Goal: Contribute content

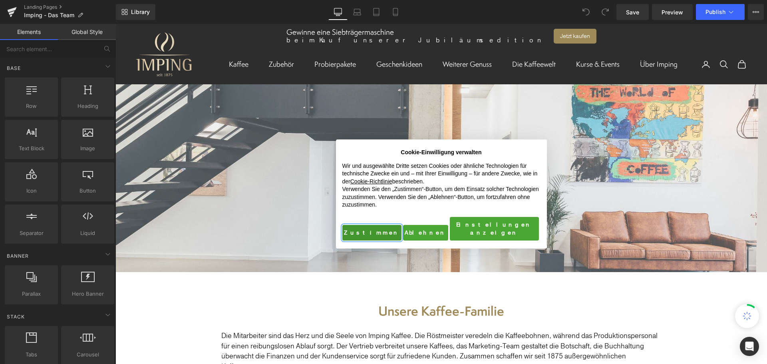
click at [360, 225] on button "Zustimmen" at bounding box center [371, 233] width 59 height 16
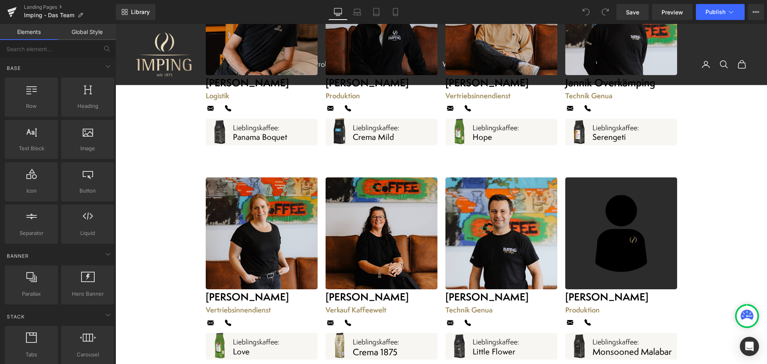
scroll to position [1797, 0]
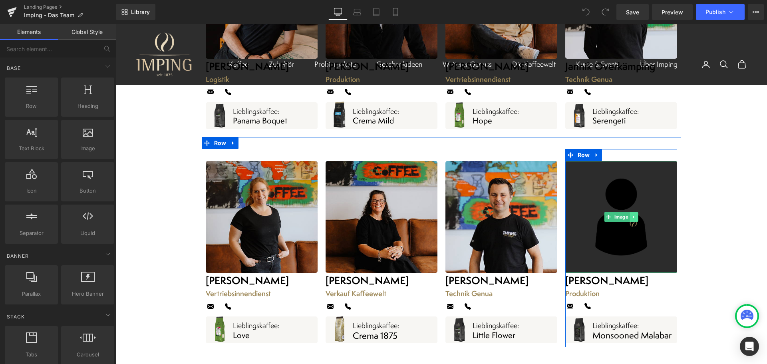
click at [629, 212] on link at bounding box center [633, 217] width 8 height 10
click at [607, 212] on link "Image" at bounding box center [604, 217] width 26 height 10
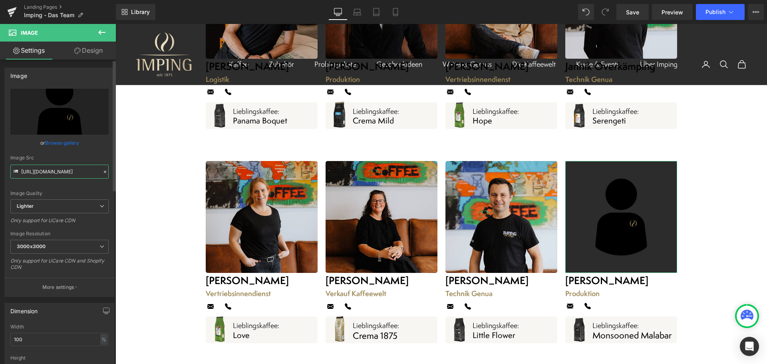
click at [44, 166] on input "[URL][DOMAIN_NAME]" at bounding box center [59, 172] width 98 height 14
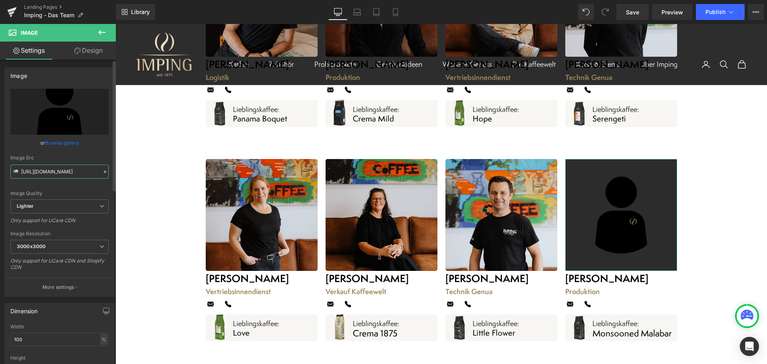
click at [44, 166] on input "[URL][DOMAIN_NAME]" at bounding box center [59, 172] width 98 height 14
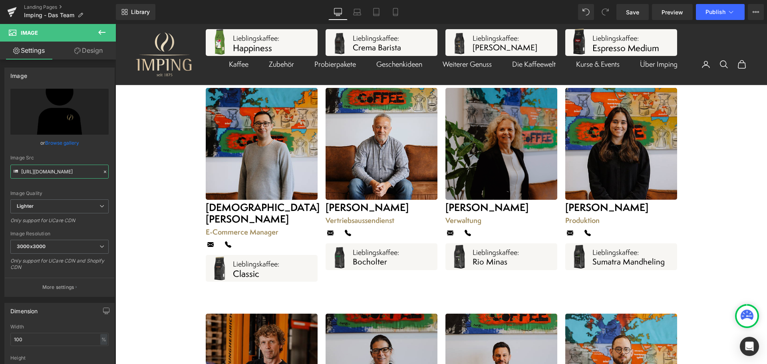
scroll to position [1438, 0]
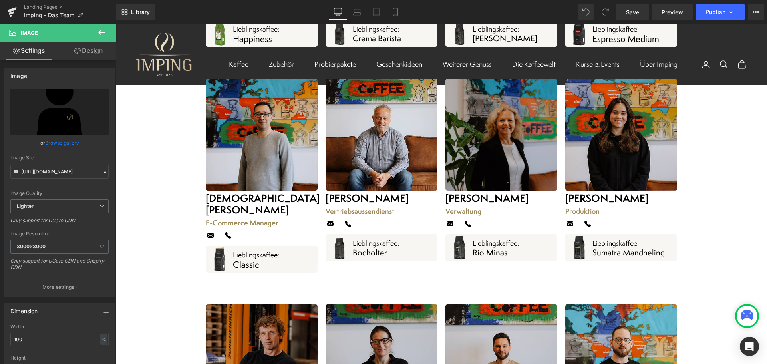
click at [506, 135] on img at bounding box center [501, 137] width 112 height 112
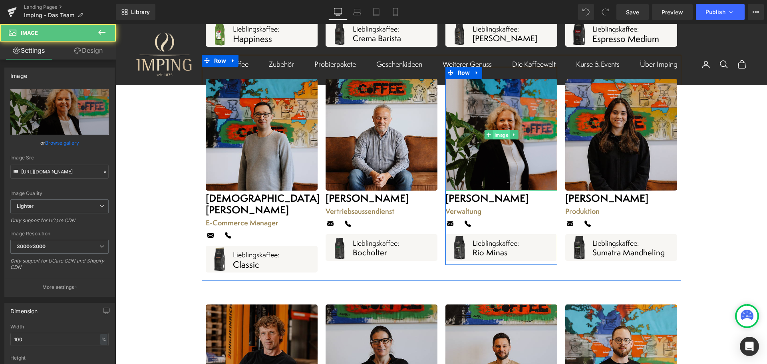
click at [500, 132] on span "Image" at bounding box center [500, 137] width 17 height 10
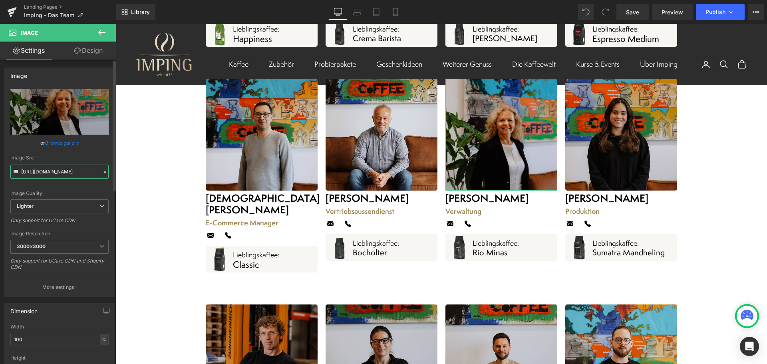
click at [69, 171] on input "[URL][DOMAIN_NAME]" at bounding box center [59, 172] width 98 height 14
paste input "a7523964-2352-4497-9045-532de5b03b73/-/format/auto/-/preview/3000x3000/-/qualit…"
type input "[URL][DOMAIN_NAME]"
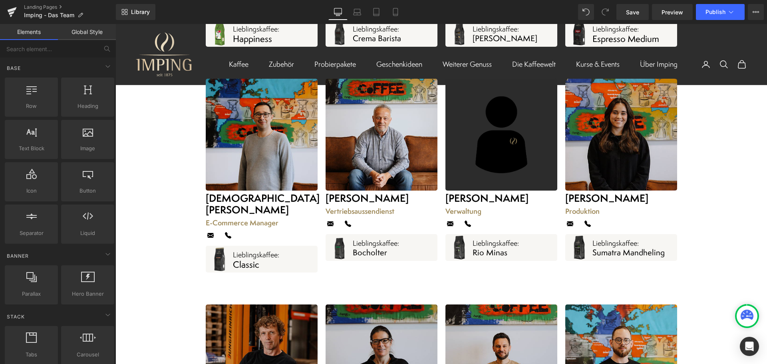
scroll to position [0, 0]
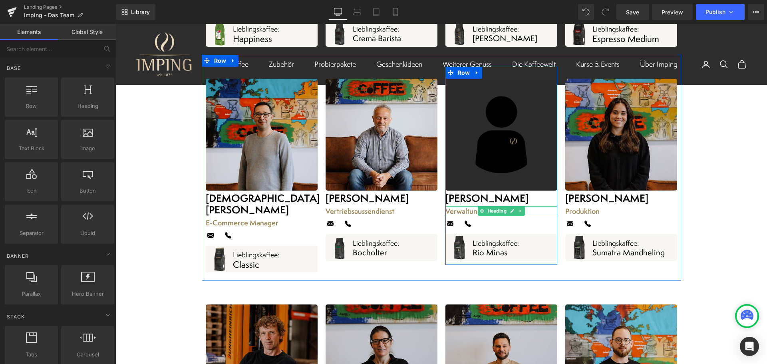
click at [459, 208] on h1 "Verwaltung" at bounding box center [501, 213] width 112 height 10
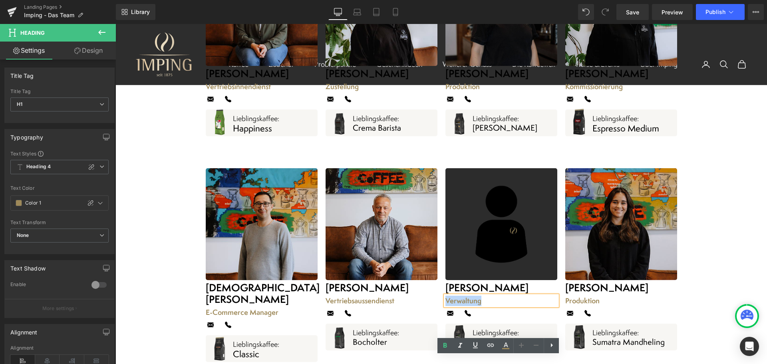
scroll to position [1358, 0]
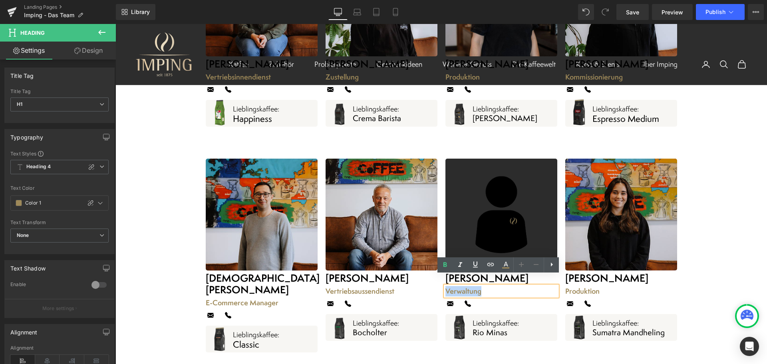
click at [467, 288] on h1 "Verwaltung" at bounding box center [501, 293] width 112 height 10
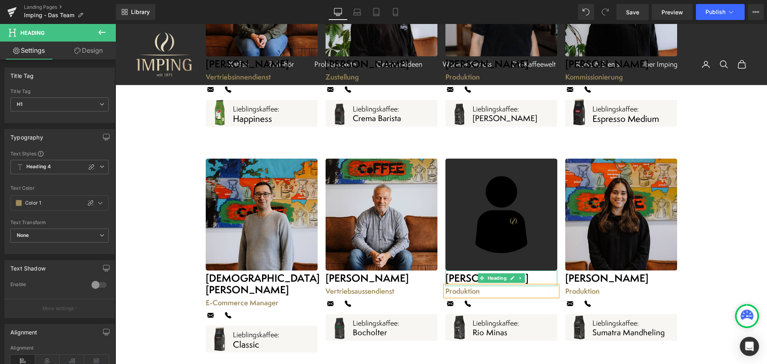
click at [458, 273] on strong "[PERSON_NAME]" at bounding box center [486, 280] width 83 height 14
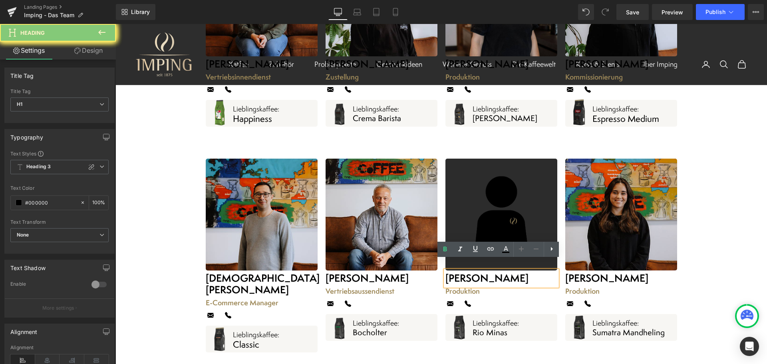
click at [460, 273] on strong "[PERSON_NAME]" at bounding box center [486, 280] width 83 height 14
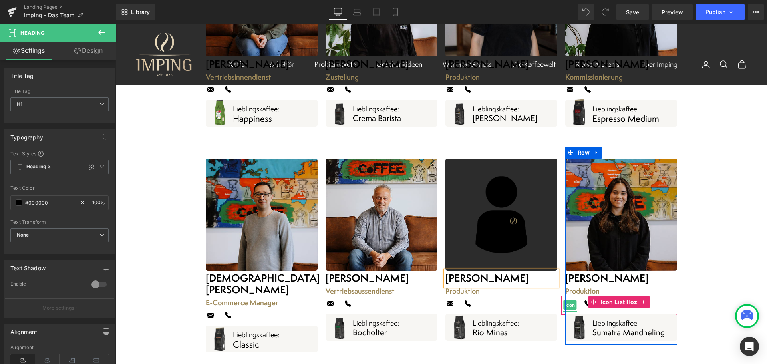
click at [570, 302] on span "Icon" at bounding box center [569, 307] width 13 height 10
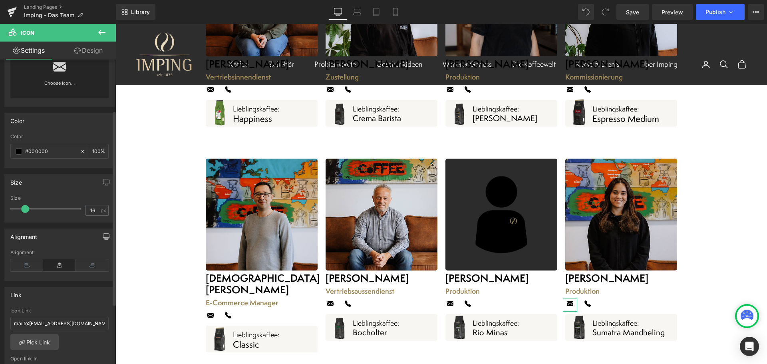
scroll to position [80, 0]
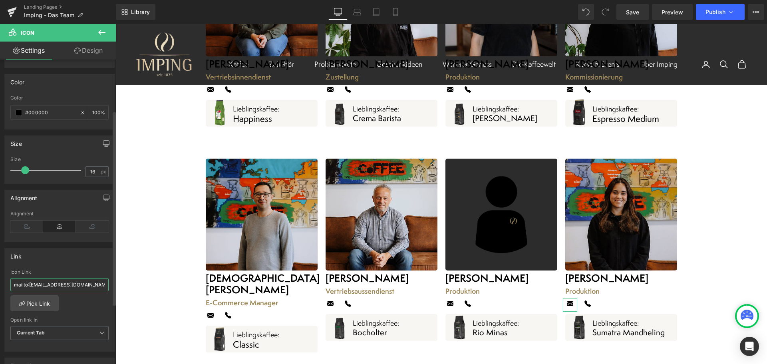
click at [51, 284] on input "mailto:[EMAIL_ADDRESS][DOMAIN_NAME]?subject=Kontaktanfrage" at bounding box center [59, 284] width 98 height 13
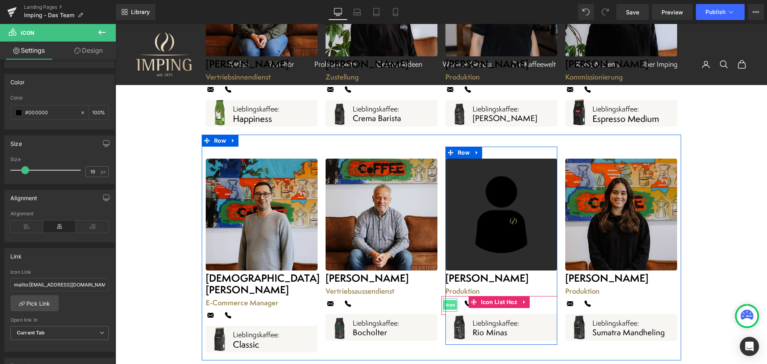
click at [448, 302] on span "Icon" at bounding box center [449, 307] width 13 height 10
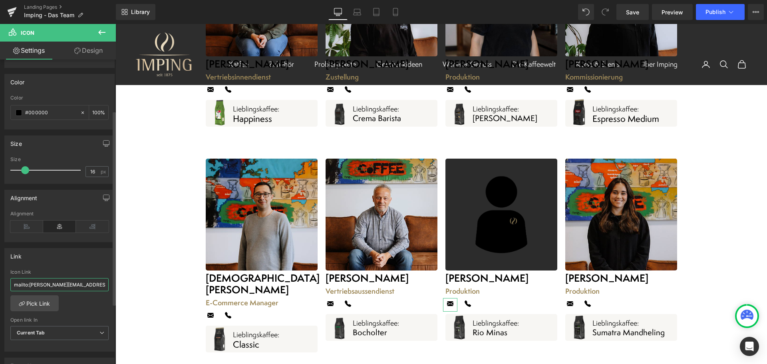
click at [60, 283] on input "mailto:[PERSON_NAME][EMAIL_ADDRESS][DOMAIN_NAME]?subject=Kontaktanfrage" at bounding box center [59, 284] width 98 height 13
paste input "info@imping-ka"
type input "mailto:[EMAIL_ADDRESS][DOMAIN_NAME]?subject=Kontaktanfrage"
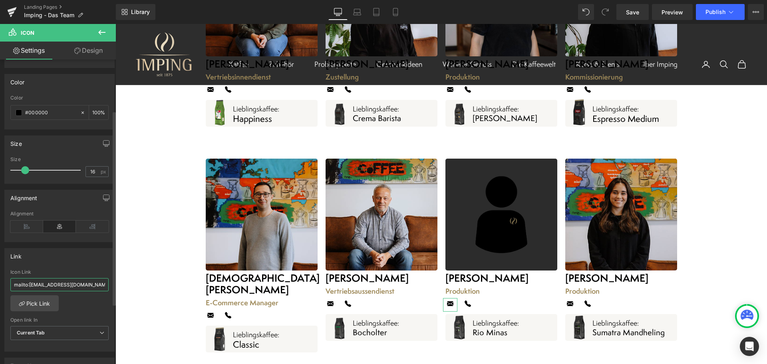
scroll to position [0, 36]
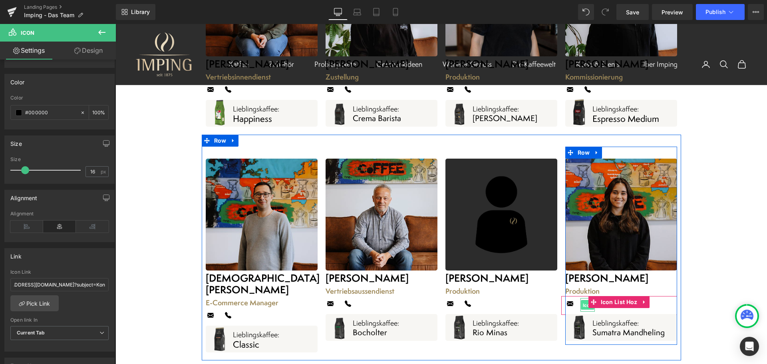
click at [584, 302] on span "Icon" at bounding box center [587, 307] width 13 height 10
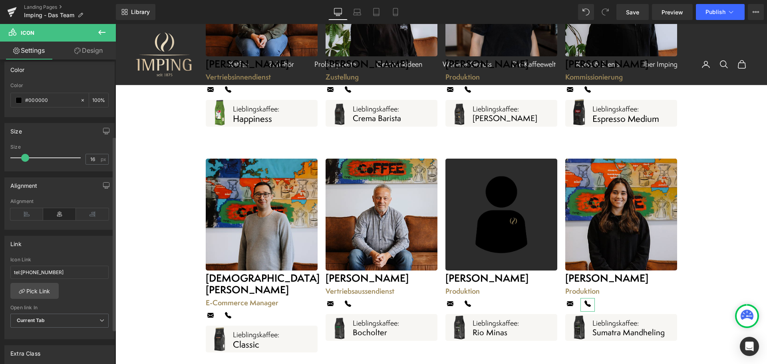
scroll to position [120, 0]
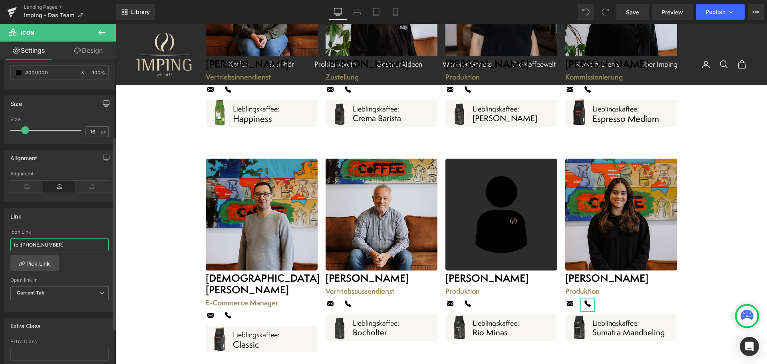
click at [41, 246] on input "tel:[PHONE_NUMBER]" at bounding box center [59, 244] width 98 height 13
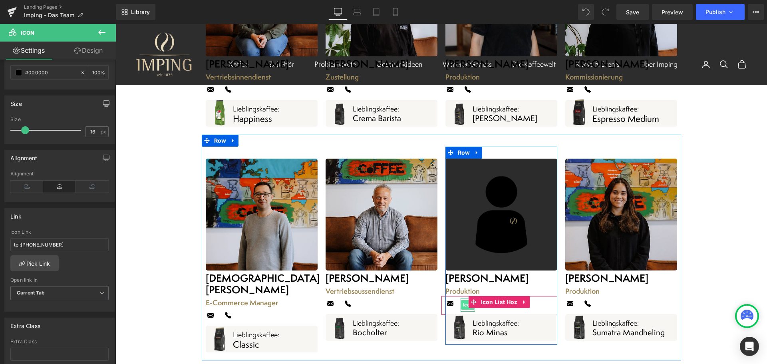
click at [462, 302] on span "Icon" at bounding box center [467, 307] width 13 height 10
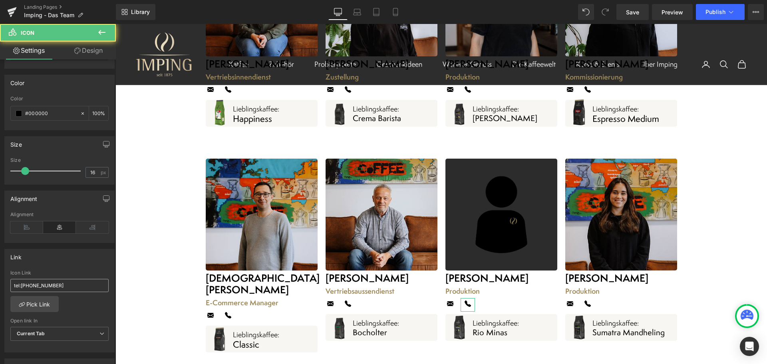
scroll to position [80, 0]
click at [46, 284] on input "tel:[PHONE_NUMBER]" at bounding box center [59, 284] width 98 height 13
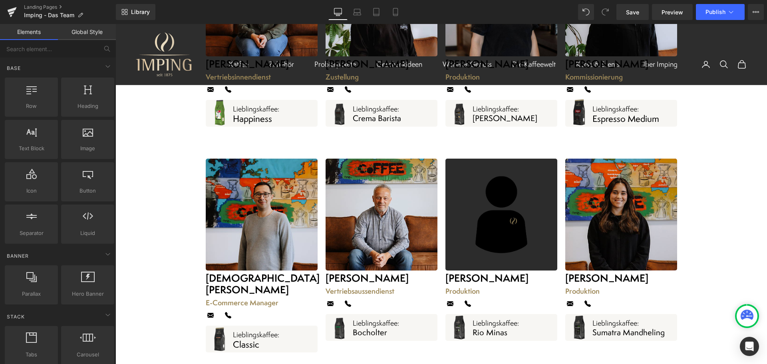
click at [633, 12] on span "Save" at bounding box center [632, 12] width 13 height 8
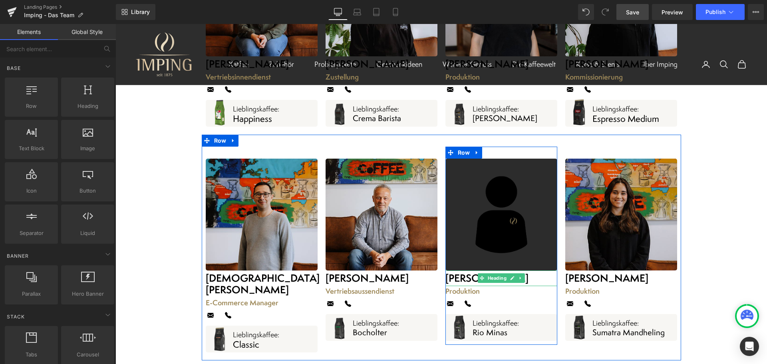
click at [458, 273] on strong "[PERSON_NAME]" at bounding box center [486, 280] width 83 height 14
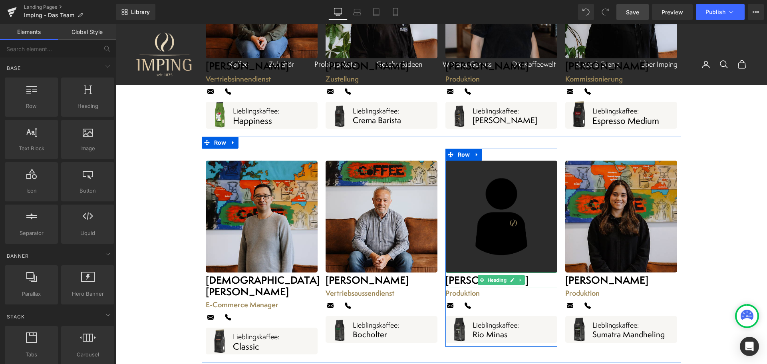
click at [458, 273] on strong "[PERSON_NAME]" at bounding box center [486, 280] width 83 height 14
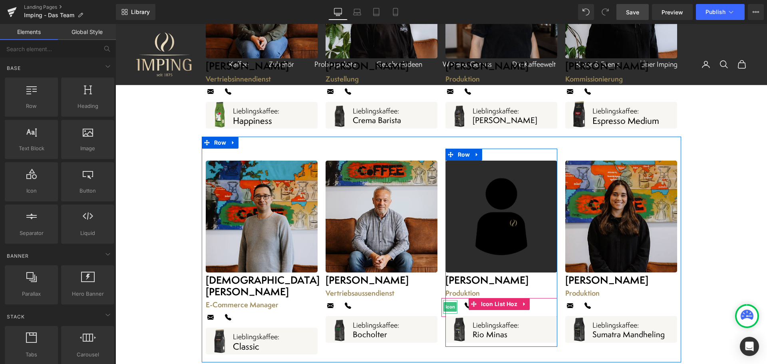
click at [446, 302] on span "Icon" at bounding box center [449, 307] width 13 height 10
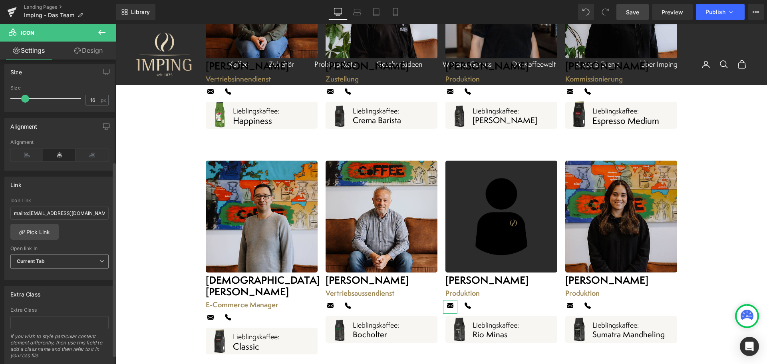
scroll to position [160, 0]
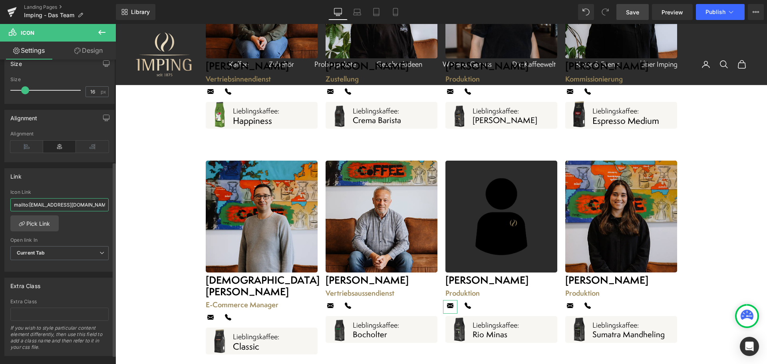
click at [36, 203] on input "mailto:[EMAIL_ADDRESS][DOMAIN_NAME]?subject=Kontaktanfrage" at bounding box center [59, 204] width 98 height 13
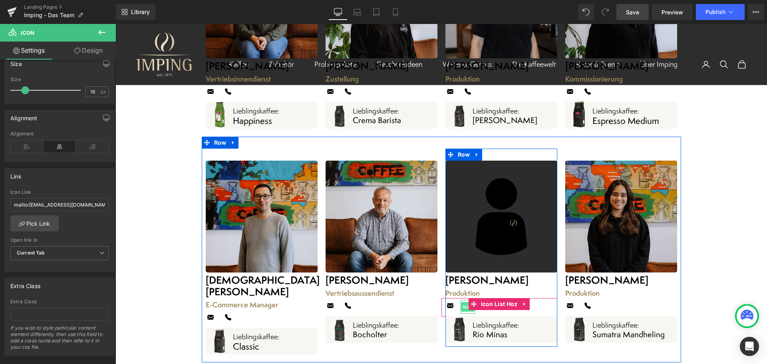
click at [463, 302] on span "Icon" at bounding box center [467, 307] width 13 height 10
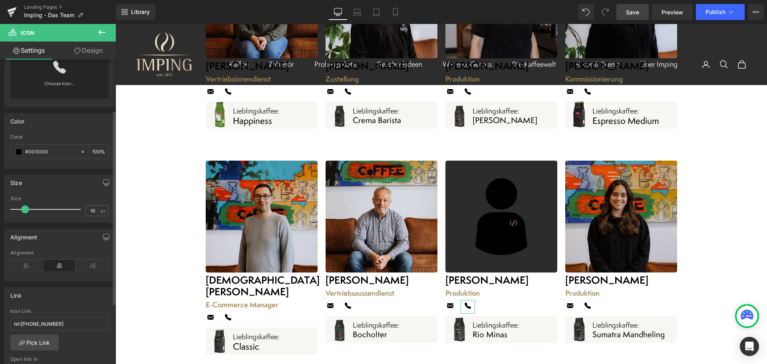
scroll to position [80, 0]
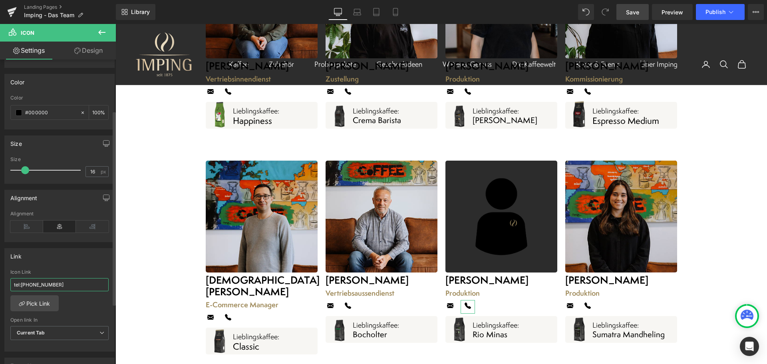
click at [55, 287] on input "tel:[PHONE_NUMBER]" at bounding box center [59, 284] width 98 height 13
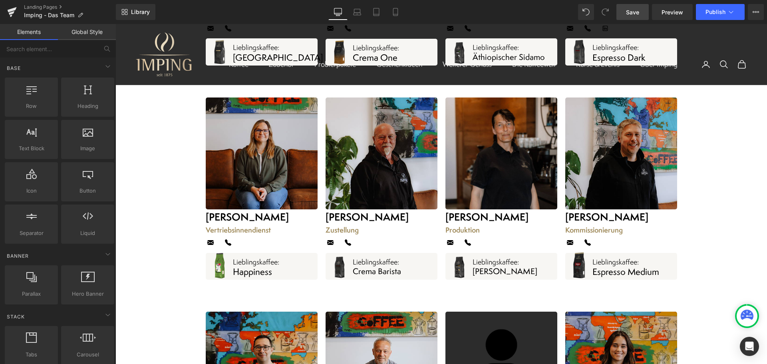
scroll to position [1198, 0]
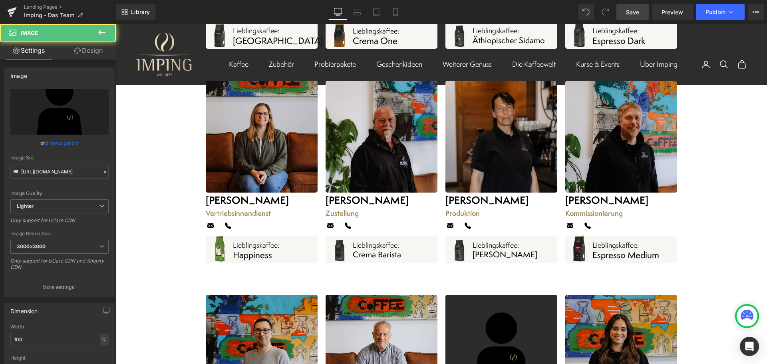
scroll to position [1238, 0]
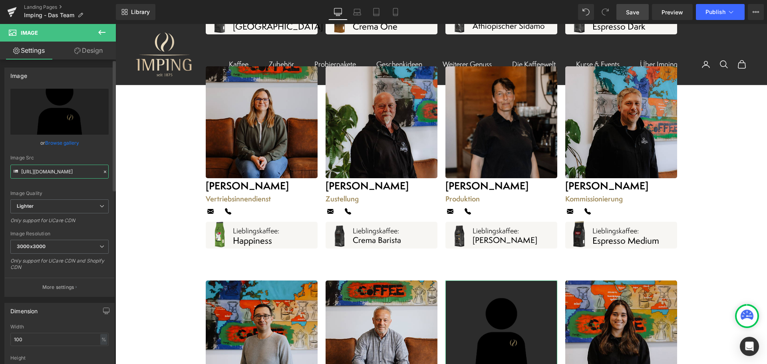
click at [54, 168] on input "[URL][DOMAIN_NAME]" at bounding box center [59, 172] width 98 height 14
click at [55, 168] on input "[URL][DOMAIN_NAME]" at bounding box center [59, 172] width 98 height 14
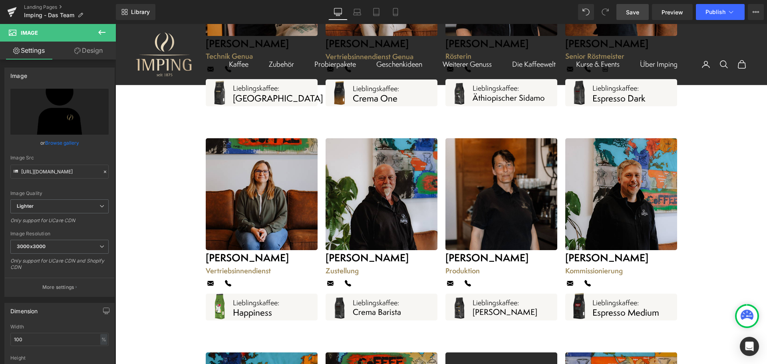
scroll to position [1158, 0]
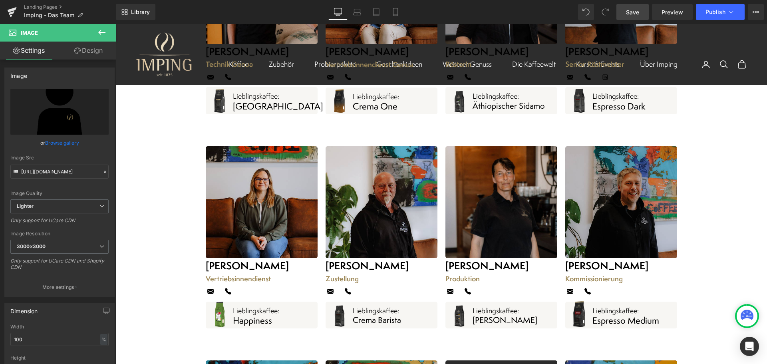
drag, startPoint x: 614, startPoint y: 188, endPoint x: 621, endPoint y: 193, distance: 8.5
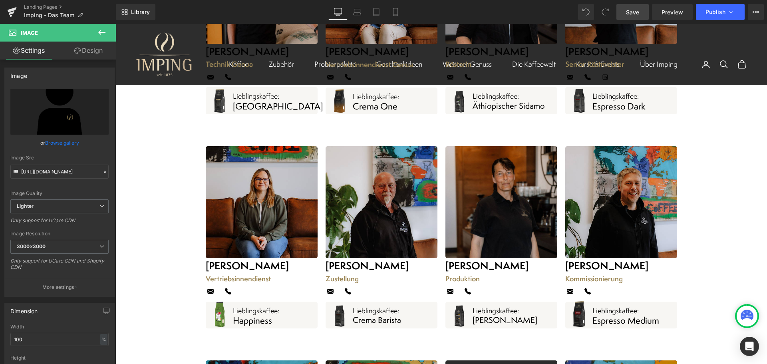
click at [614, 188] on div "Image" at bounding box center [621, 202] width 112 height 112
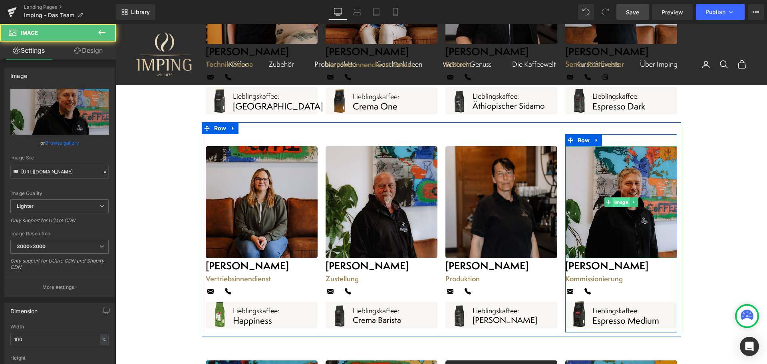
click at [618, 197] on span "Image" at bounding box center [620, 202] width 17 height 10
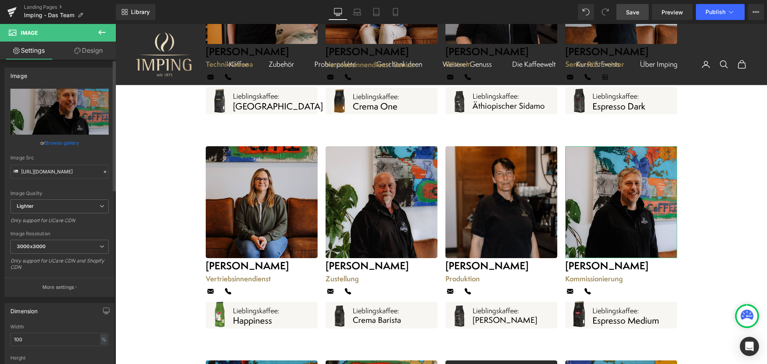
click at [103, 173] on icon at bounding box center [105, 172] width 6 height 6
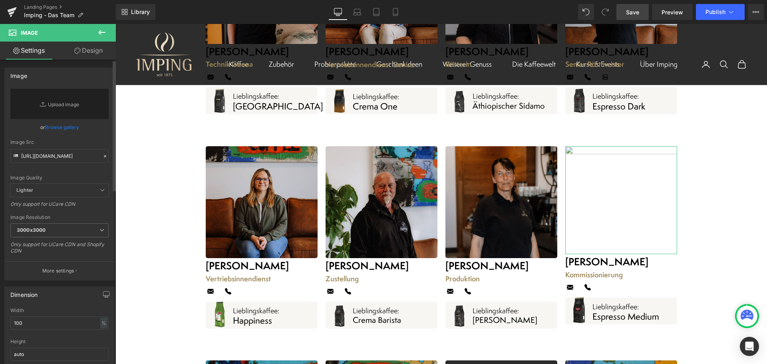
click at [70, 173] on div "Image Quality Lighter Lightest Lighter Lighter Lightest Only support for UCare …" at bounding box center [59, 136] width 98 height 95
click at [69, 160] on input "[URL][DOMAIN_NAME]" at bounding box center [59, 156] width 98 height 14
paste input "[URL][DOMAIN_NAME]"
type input "[URL][DOMAIN_NAME]"
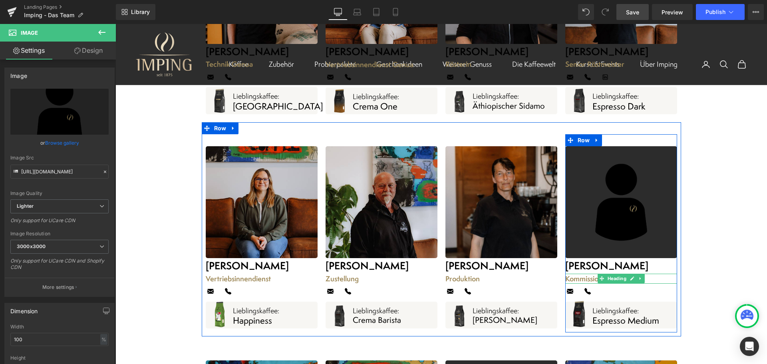
click at [590, 274] on h1 "Kommissionierung" at bounding box center [621, 279] width 112 height 10
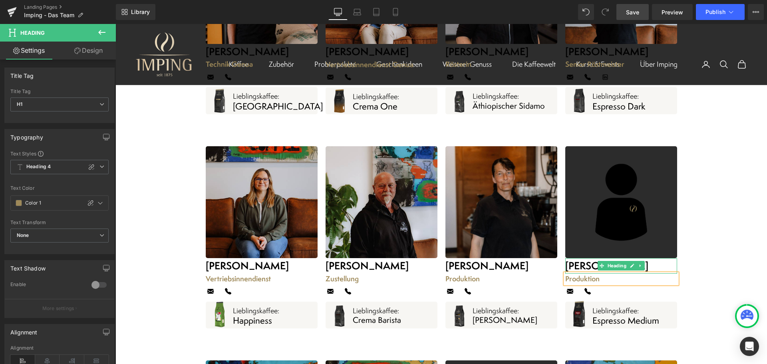
click at [584, 258] on strong "[PERSON_NAME]" at bounding box center [606, 265] width 83 height 14
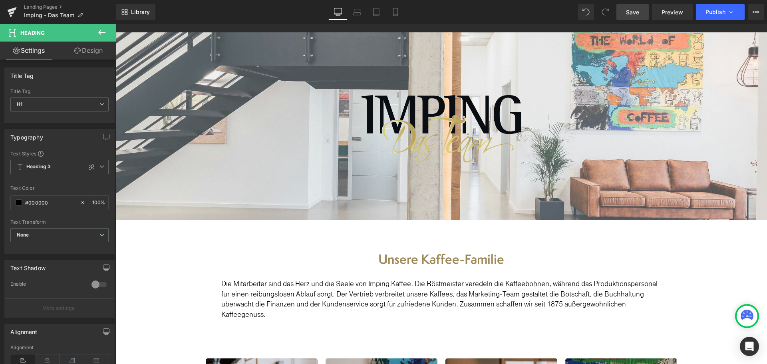
scroll to position [0, 0]
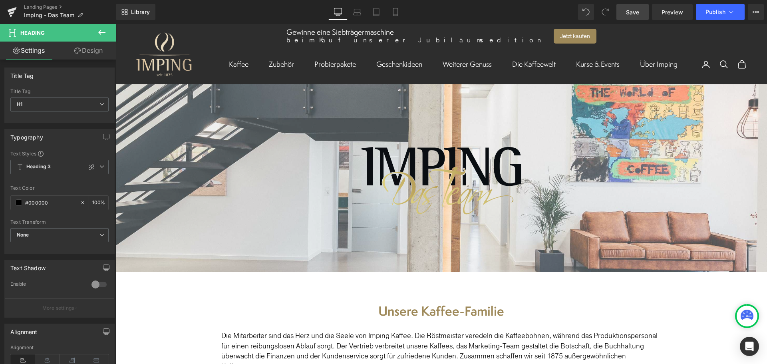
click at [635, 14] on span "Save" at bounding box center [632, 12] width 13 height 8
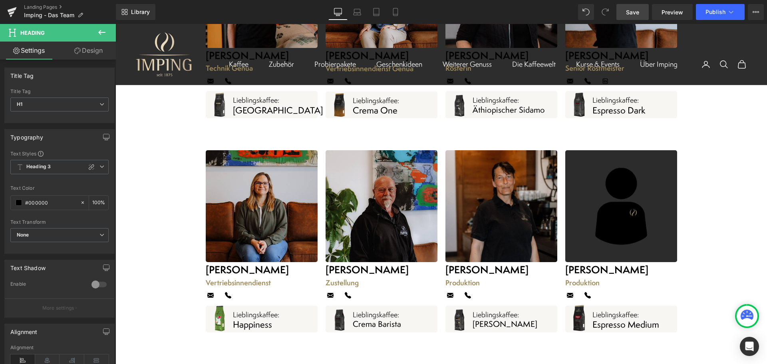
scroll to position [1158, 0]
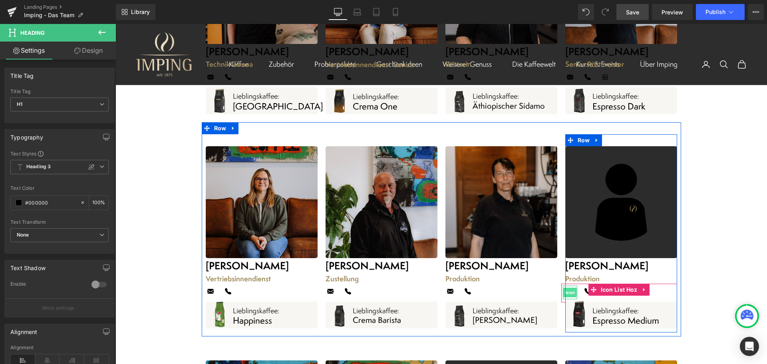
click at [570, 288] on span "Icon" at bounding box center [569, 293] width 13 height 10
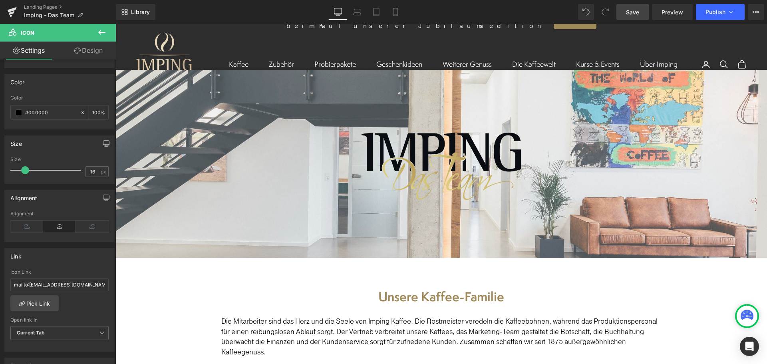
scroll to position [0, 0]
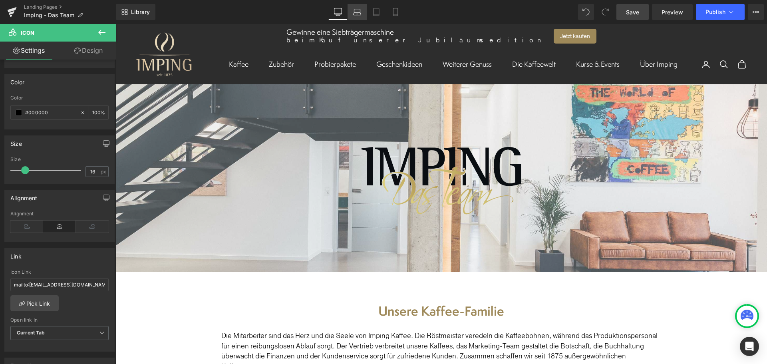
drag, startPoint x: 352, startPoint y: 14, endPoint x: 221, endPoint y: 89, distance: 150.4
click at [352, 14] on link "Laptop" at bounding box center [356, 12] width 19 height 16
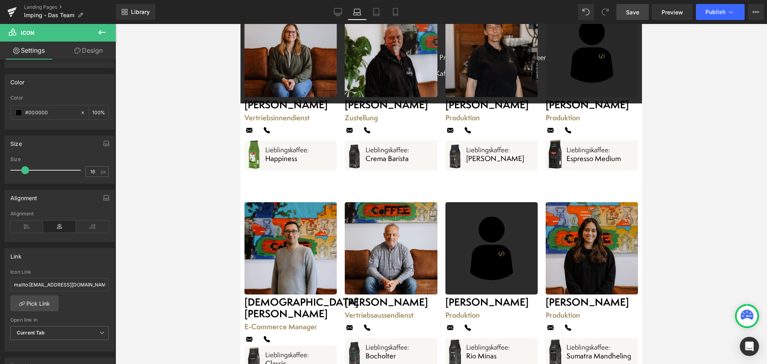
scroll to position [1204, 0]
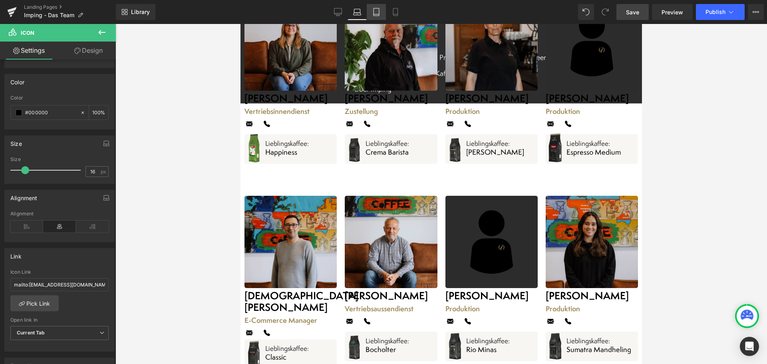
drag, startPoint x: 378, startPoint y: 14, endPoint x: 185, endPoint y: 105, distance: 212.6
click at [378, 14] on icon at bounding box center [376, 14] width 6 height 0
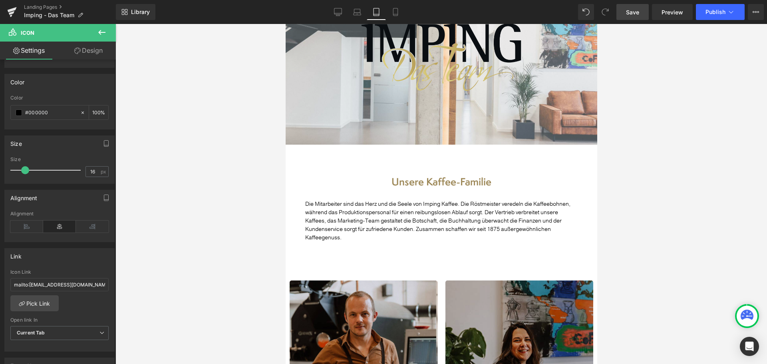
scroll to position [0, 0]
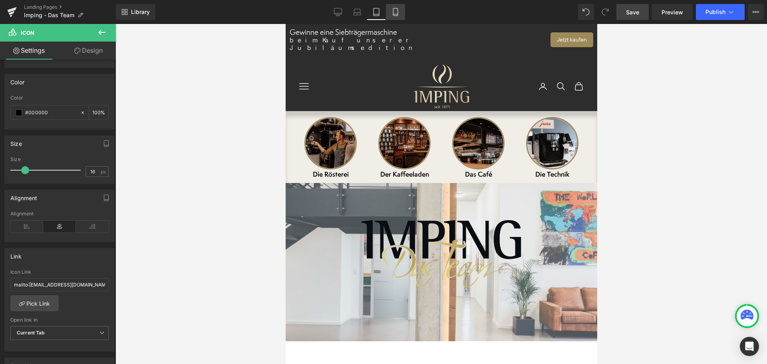
click at [397, 13] on icon at bounding box center [395, 12] width 8 height 8
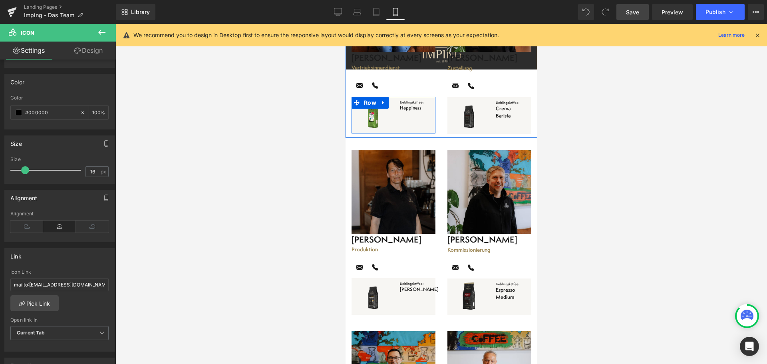
scroll to position [1917, 0]
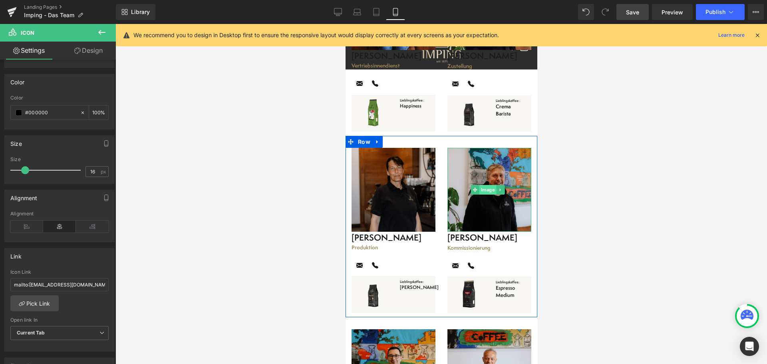
click at [487, 153] on img at bounding box center [489, 190] width 84 height 84
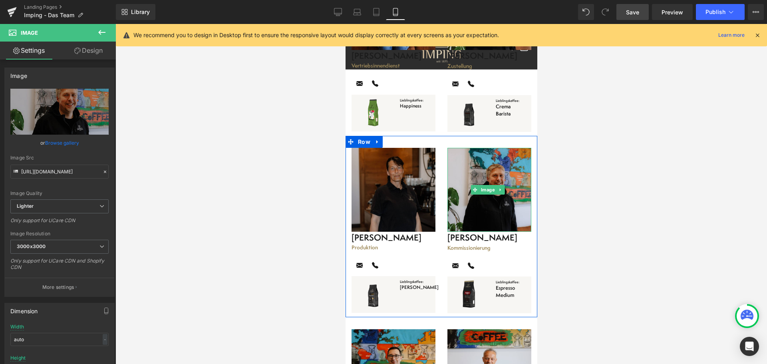
drag, startPoint x: 482, startPoint y: 147, endPoint x: 416, endPoint y: 153, distance: 66.1
click at [482, 185] on span "Image" at bounding box center [487, 190] width 17 height 10
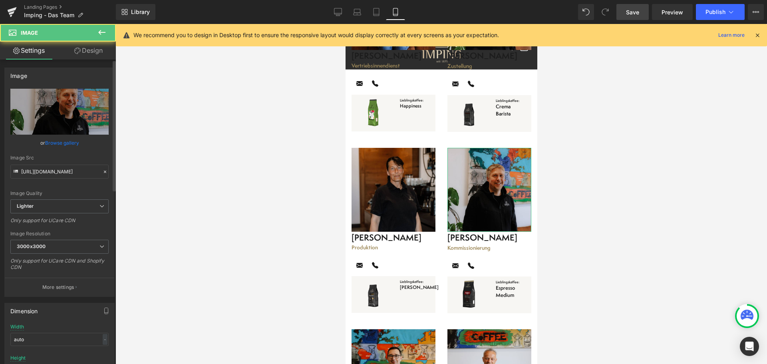
click at [102, 171] on icon at bounding box center [105, 172] width 6 height 6
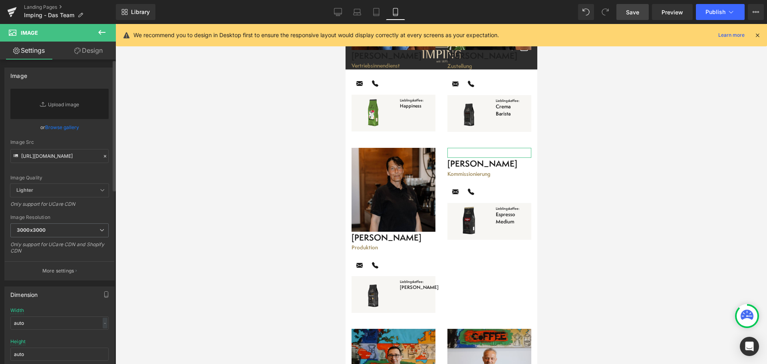
click at [61, 172] on div "Image Quality Lighter Lightest Lighter Lighter Lightest Only support for UCare …" at bounding box center [59, 136] width 98 height 95
click at [55, 157] on input "[URL][DOMAIN_NAME]" at bounding box center [59, 156] width 98 height 14
paste input "[URL][DOMAIN_NAME]"
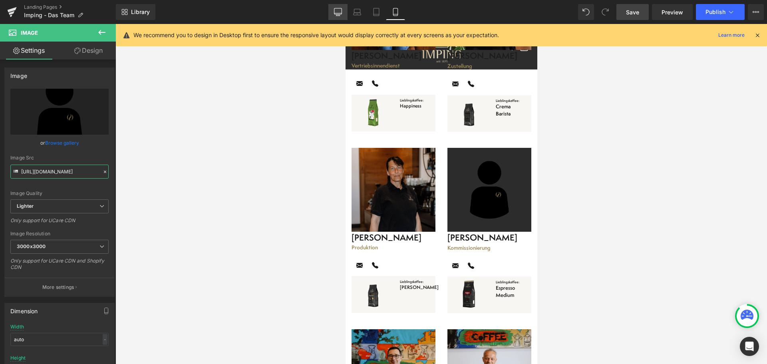
type input "[URL][DOMAIN_NAME]"
click at [342, 14] on link "Desktop" at bounding box center [337, 12] width 19 height 16
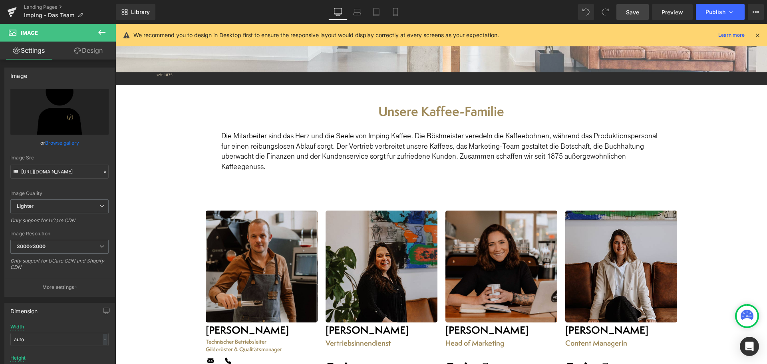
scroll to position [0, 0]
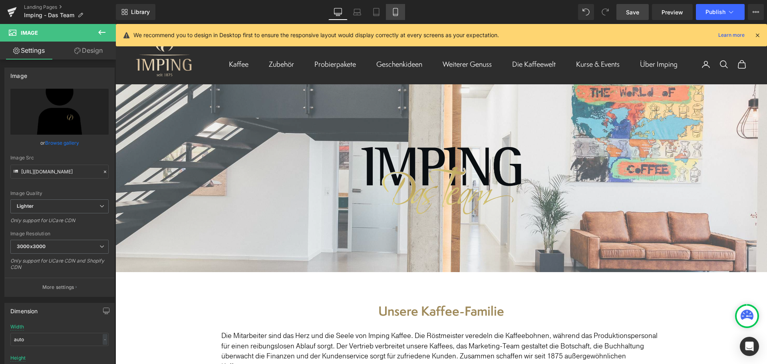
click at [393, 14] on icon at bounding box center [395, 12] width 4 height 8
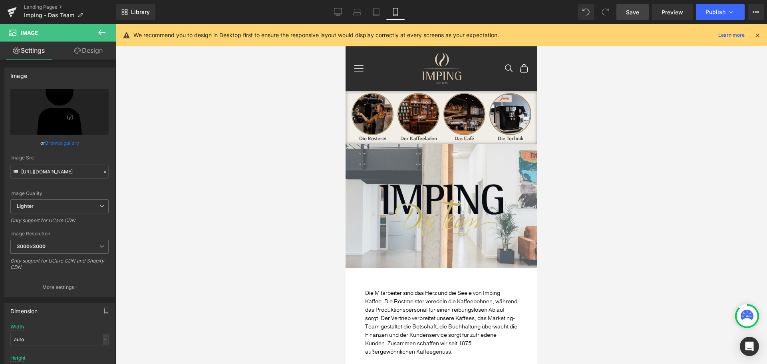
scroll to position [1885, 0]
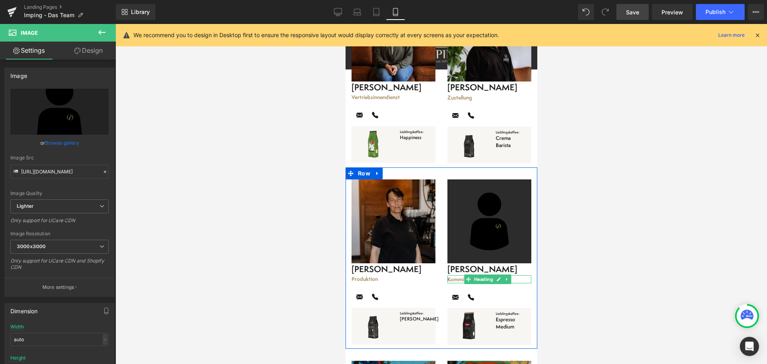
click at [454, 276] on h1 "Kommissionierung" at bounding box center [489, 280] width 84 height 8
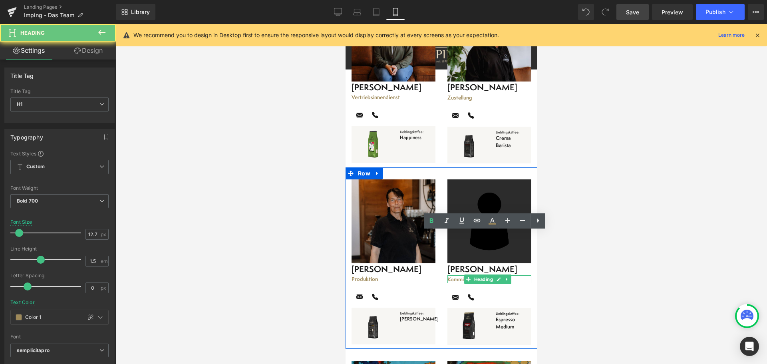
click at [454, 276] on h1 "Kommissionierung" at bounding box center [489, 280] width 84 height 8
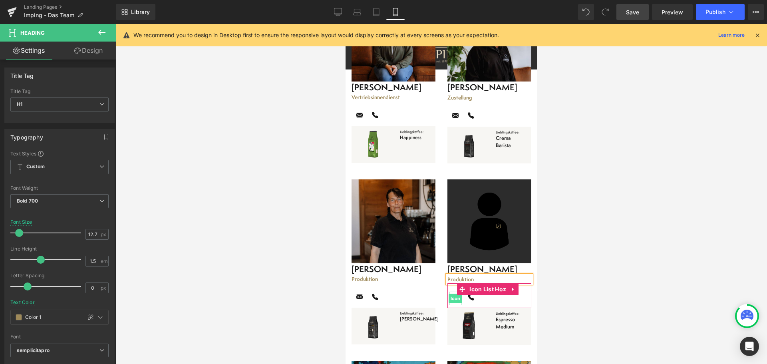
click at [451, 294] on span "Icon" at bounding box center [454, 299] width 13 height 10
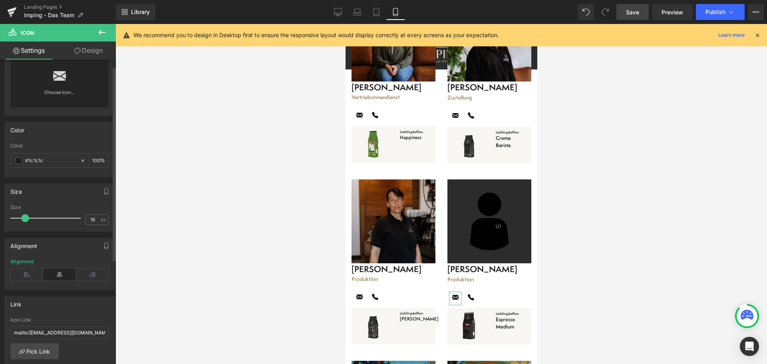
scroll to position [0, 0]
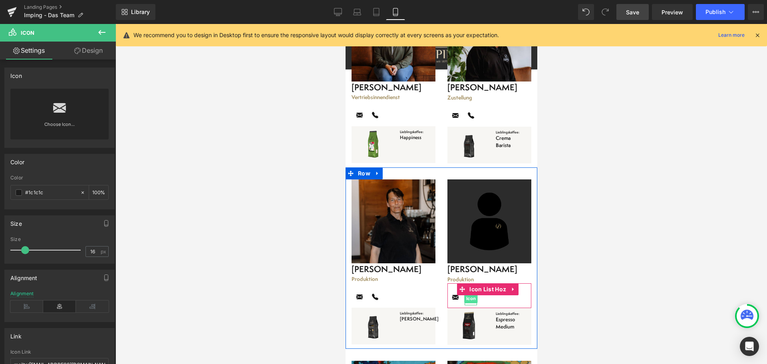
click at [466, 294] on span "Icon" at bounding box center [470, 299] width 13 height 10
click at [451, 263] on h1 "[PERSON_NAME]" at bounding box center [489, 269] width 84 height 12
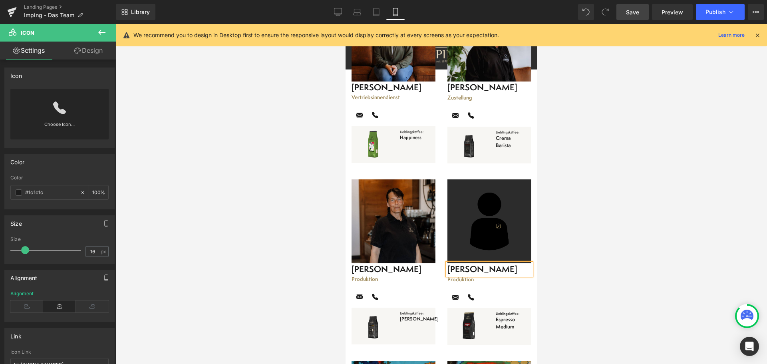
click at [451, 263] on h1 "[PERSON_NAME]" at bounding box center [489, 269] width 84 height 12
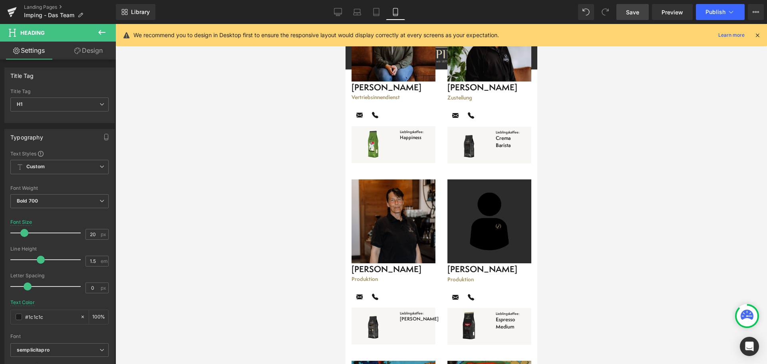
click at [581, 209] on div at bounding box center [440, 194] width 651 height 340
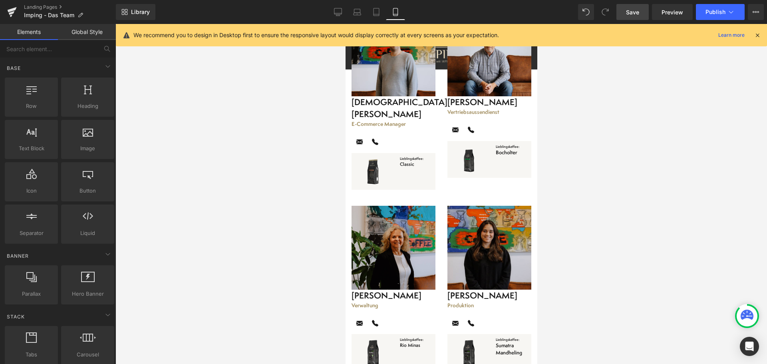
scroll to position [2245, 0]
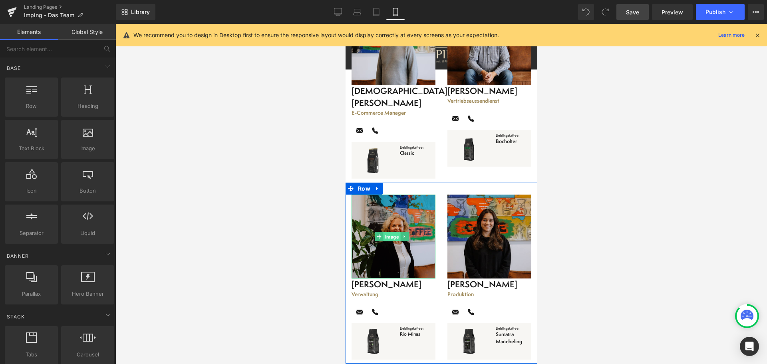
click at [387, 232] on span "Image" at bounding box center [391, 237] width 17 height 10
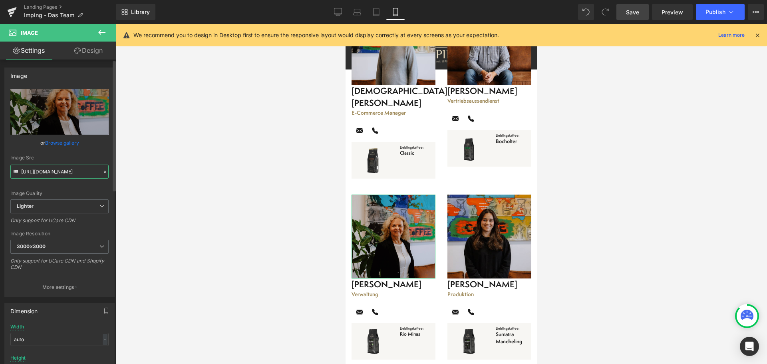
click at [64, 170] on input "[URL][DOMAIN_NAME]" at bounding box center [59, 172] width 98 height 14
click at [104, 172] on icon at bounding box center [105, 172] width 2 height 2
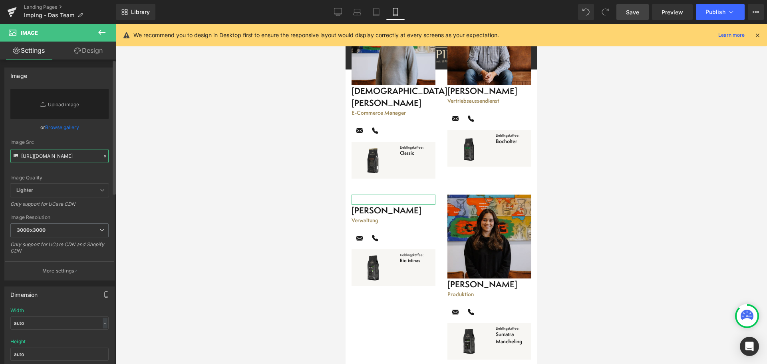
click at [48, 152] on input "[URL][DOMAIN_NAME]" at bounding box center [59, 156] width 98 height 14
paste input "[URL][DOMAIN_NAME]"
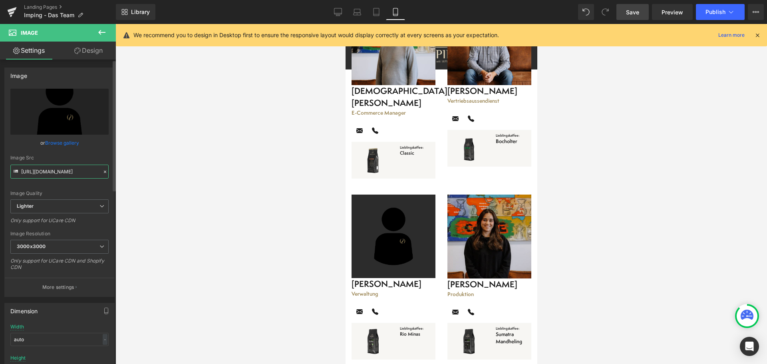
type input "[URL][DOMAIN_NAME]"
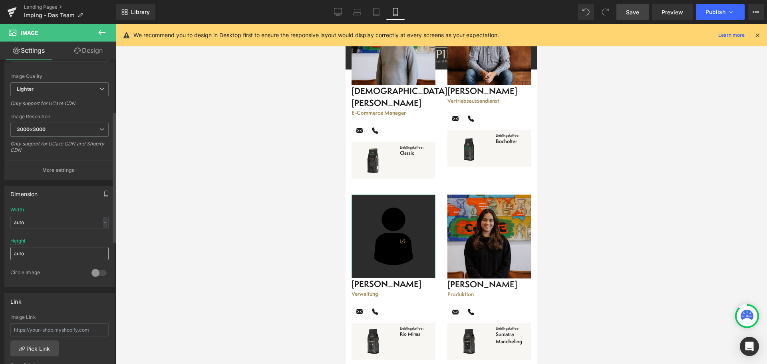
scroll to position [120, 0]
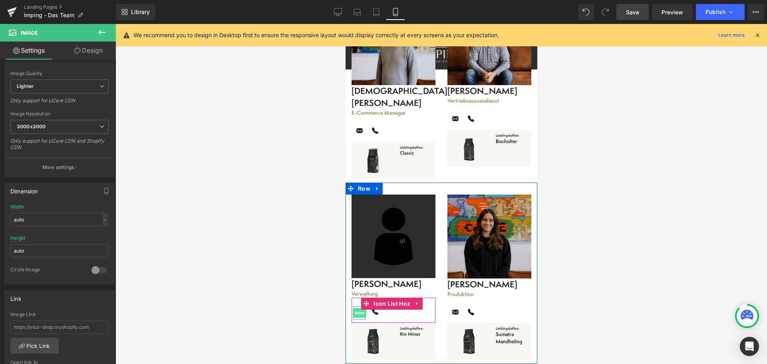
click at [357, 308] on span "Icon" at bounding box center [358, 313] width 13 height 10
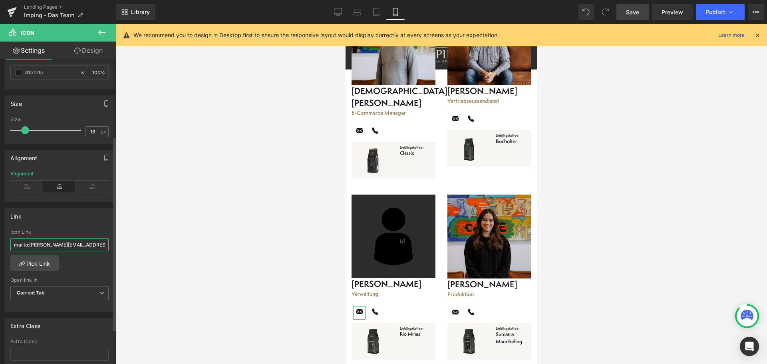
click at [53, 245] on input "mailto:[PERSON_NAME][EMAIL_ADDRESS][DOMAIN_NAME]?subject=Kontaktanfrage" at bounding box center [59, 244] width 98 height 13
paste input "info@imping-ka"
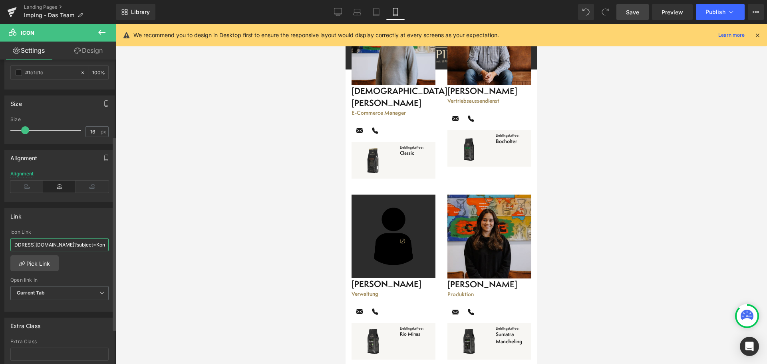
type input "mailto:[EMAIL_ADDRESS][DOMAIN_NAME]?subject=Kontaktanfrage"
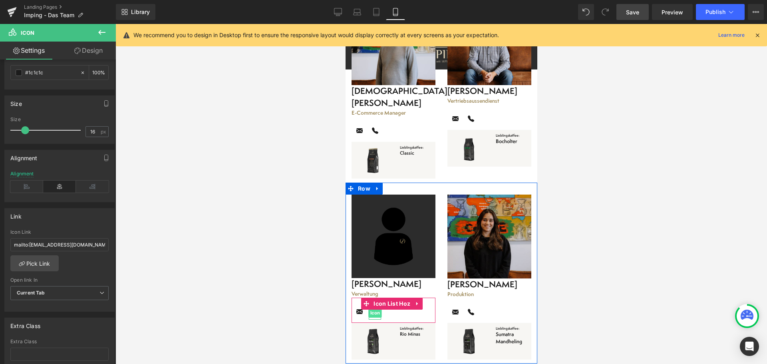
click at [375, 308] on span "Icon" at bounding box center [374, 313] width 13 height 10
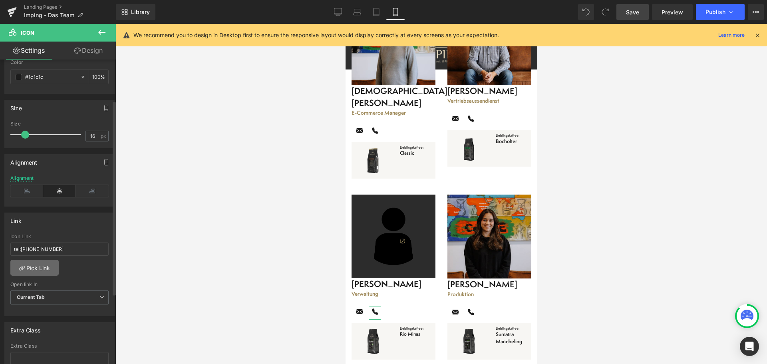
scroll to position [120, 0]
click at [34, 244] on input "tel:[PHONE_NUMBER]" at bounding box center [59, 244] width 98 height 13
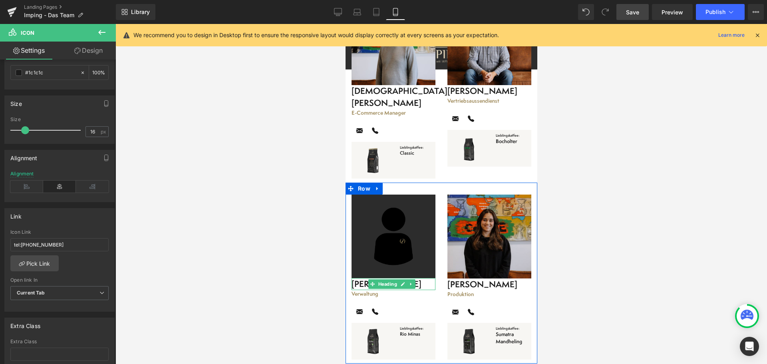
click at [364, 278] on h1 "[PERSON_NAME]" at bounding box center [393, 284] width 84 height 12
click at [362, 278] on h1 "[PERSON_NAME]" at bounding box center [393, 284] width 84 height 12
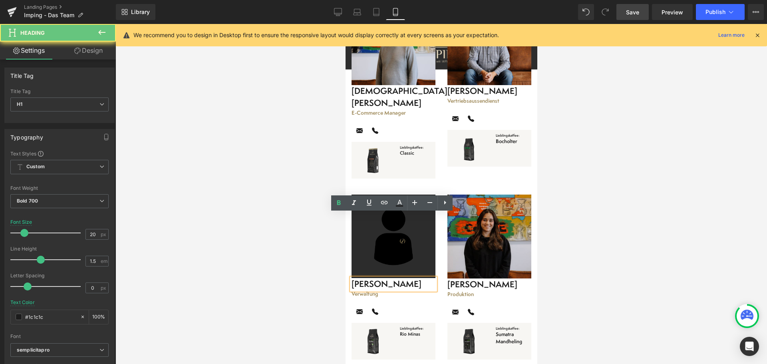
click at [362, 278] on h1 "[PERSON_NAME]" at bounding box center [393, 284] width 84 height 12
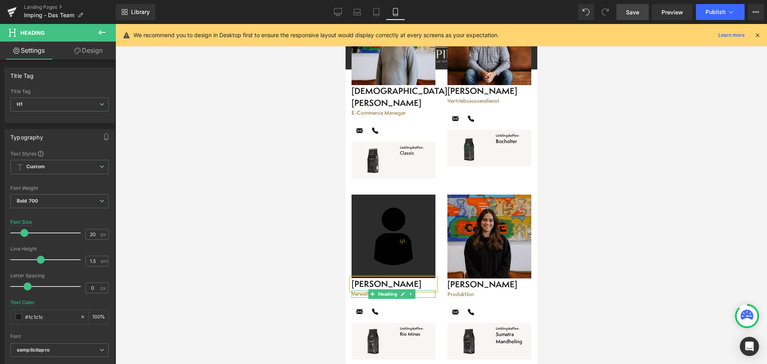
click at [361, 290] on h1 "Verwaltung" at bounding box center [393, 294] width 84 height 8
click at [586, 187] on div at bounding box center [440, 194] width 651 height 340
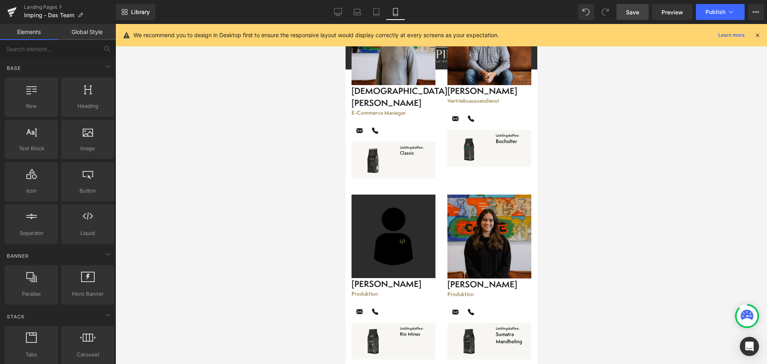
click at [640, 13] on link "Save" at bounding box center [632, 12] width 32 height 16
click at [712, 12] on span "Publish" at bounding box center [715, 12] width 20 height 6
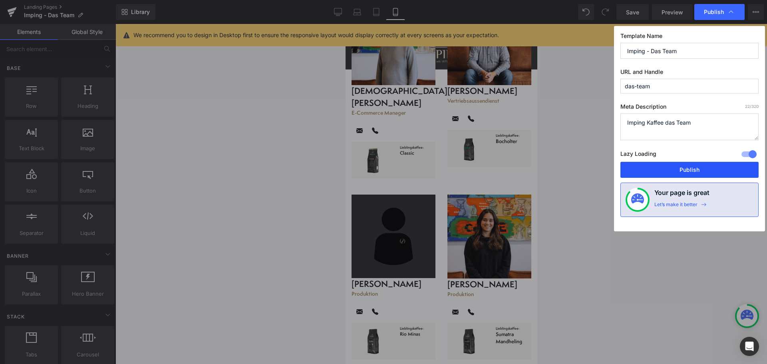
click at [692, 170] on button "Publish" at bounding box center [689, 170] width 138 height 16
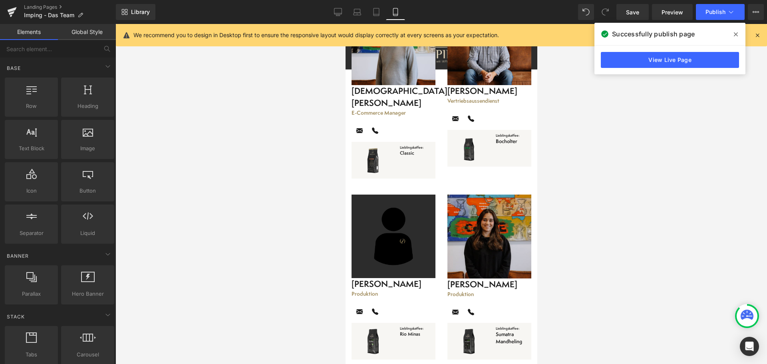
click at [737, 34] on icon at bounding box center [736, 34] width 4 height 6
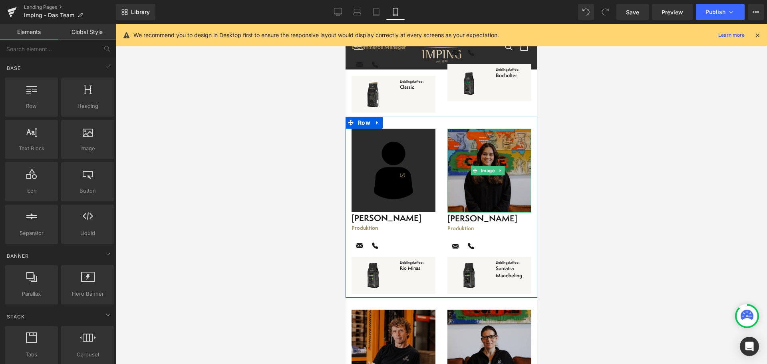
scroll to position [2405, 0]
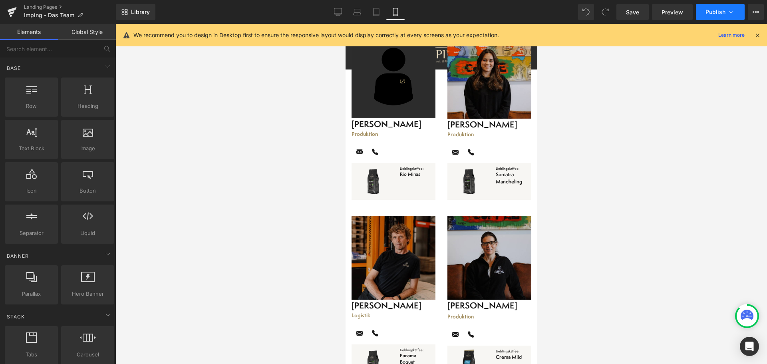
click at [718, 10] on span "Publish" at bounding box center [715, 12] width 20 height 6
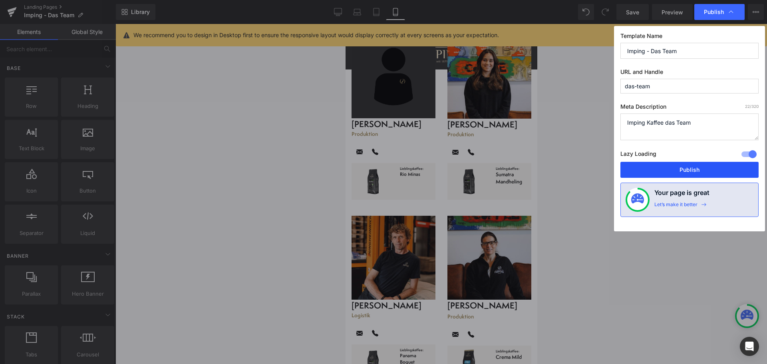
click at [705, 169] on button "Publish" at bounding box center [689, 170] width 138 height 16
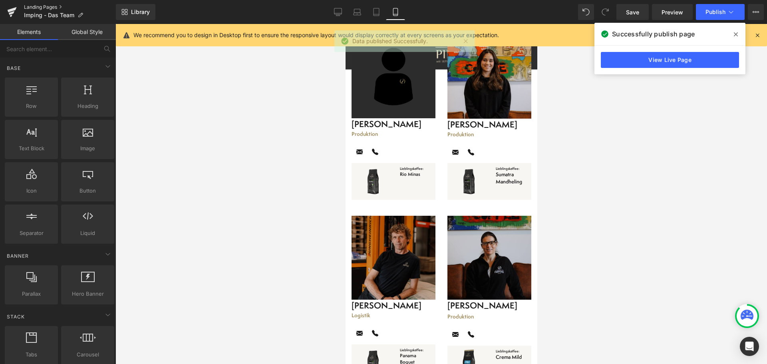
click at [42, 7] on link "Landing Pages" at bounding box center [70, 7] width 92 height 6
